Goal: Check status: Check status

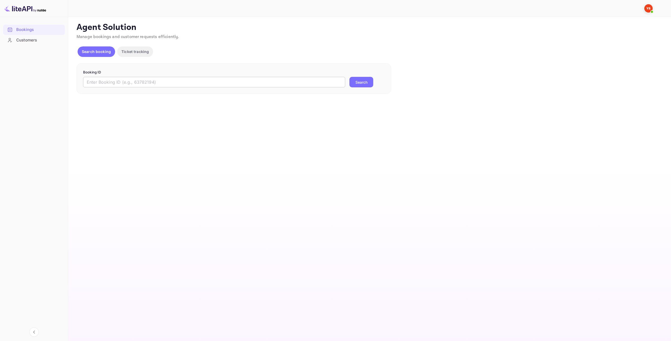
click at [224, 82] on input "text" at bounding box center [214, 82] width 262 height 10
paste input "7400782"
type input "7400782"
drag, startPoint x: 380, startPoint y: 84, endPoint x: 375, endPoint y: 83, distance: 5.6
click at [380, 84] on div "7400782 ​ Search" at bounding box center [234, 82] width 302 height 10
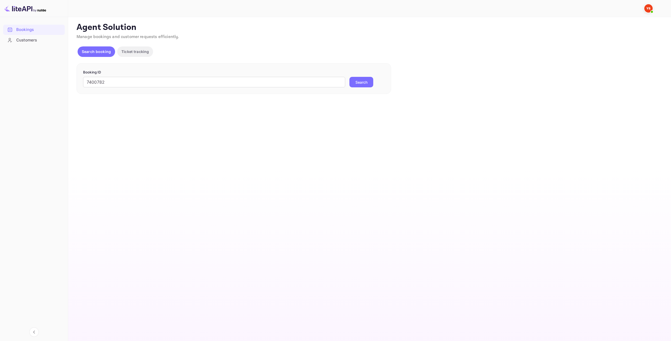
drag, startPoint x: 367, startPoint y: 82, endPoint x: 373, endPoint y: 104, distance: 23.3
click at [367, 82] on button "Search" at bounding box center [362, 82] width 24 height 10
click at [269, 82] on input "text" at bounding box center [214, 82] width 262 height 10
paste input "7400782"
type input "7400782"
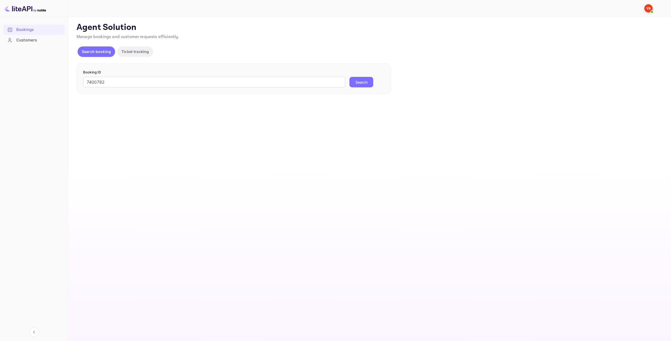
click at [372, 81] on button "Search" at bounding box center [362, 82] width 24 height 10
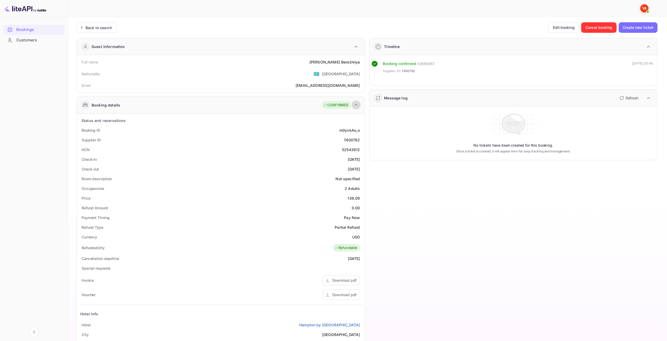
click at [355, 102] on icon "button" at bounding box center [356, 105] width 6 height 6
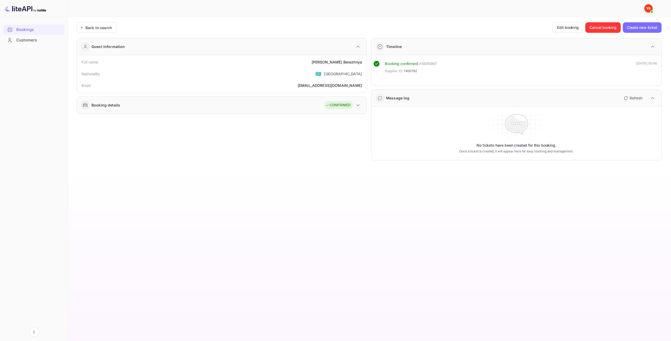
click at [357, 102] on icon "button" at bounding box center [358, 105] width 6 height 6
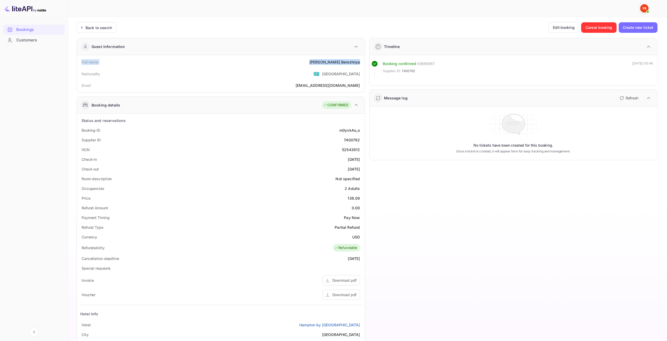
drag, startPoint x: 361, startPoint y: 62, endPoint x: 81, endPoint y: 58, distance: 280.1
click at [81, 58] on div "Full name [PERSON_NAME]" at bounding box center [221, 62] width 284 height 10
copy div "Full name [PERSON_NAME]"
click at [355, 195] on div "136.09" at bounding box center [354, 198] width 12 height 6
drag, startPoint x: 361, startPoint y: 197, endPoint x: 81, endPoint y: 197, distance: 279.8
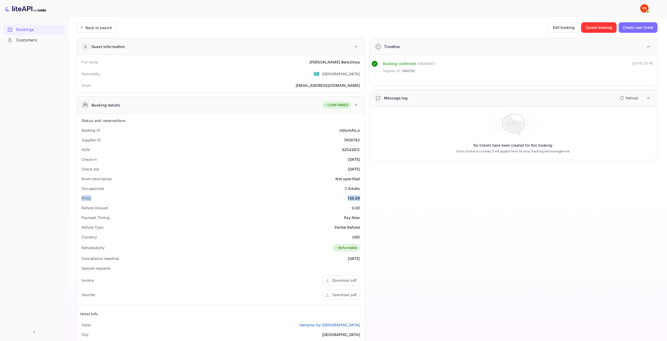
click at [81, 197] on div "Price 136.09" at bounding box center [221, 198] width 284 height 10
copy div "Price 136.09"
click at [104, 26] on div "Back to search" at bounding box center [98, 28] width 26 height 6
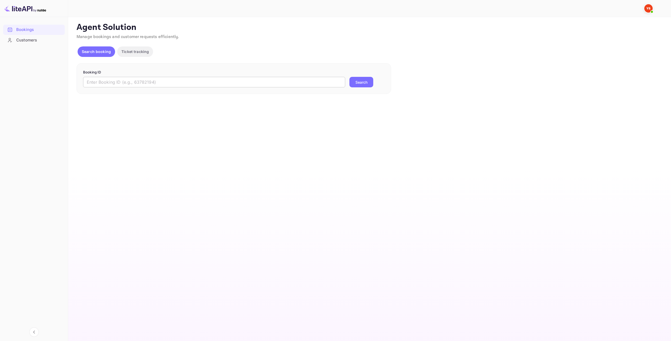
click at [314, 78] on input "text" at bounding box center [214, 82] width 262 height 10
paste input "7400782"
type input "7400782"
click at [367, 81] on button "Search" at bounding box center [362, 82] width 24 height 10
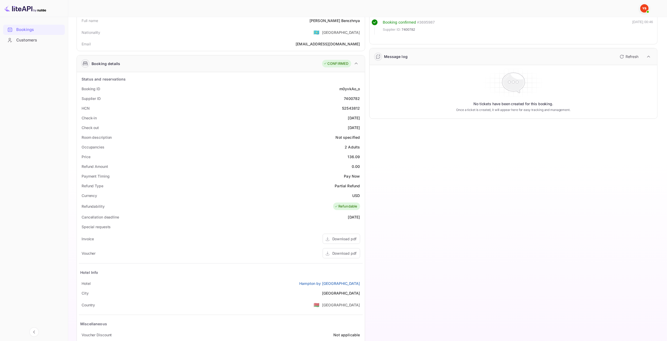
scroll to position [52, 0]
